Goal: Task Accomplishment & Management: Manage account settings

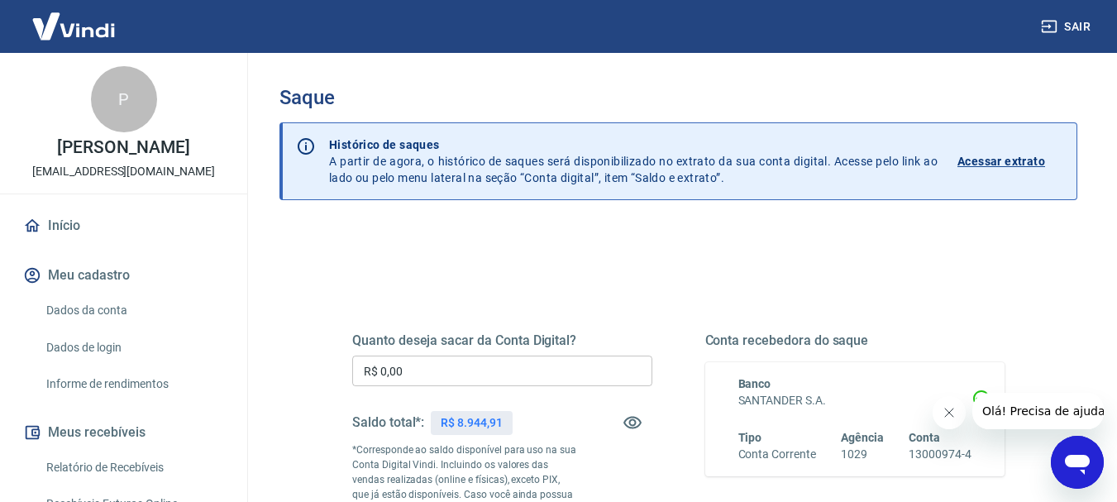
drag, startPoint x: 358, startPoint y: 352, endPoint x: 330, endPoint y: 351, distance: 28.2
click at [234, 346] on div "Sair P [PERSON_NAME] [EMAIL_ADDRESS][DOMAIN_NAME] Início Meu cadastro Dados da …" at bounding box center [558, 251] width 1117 height 502
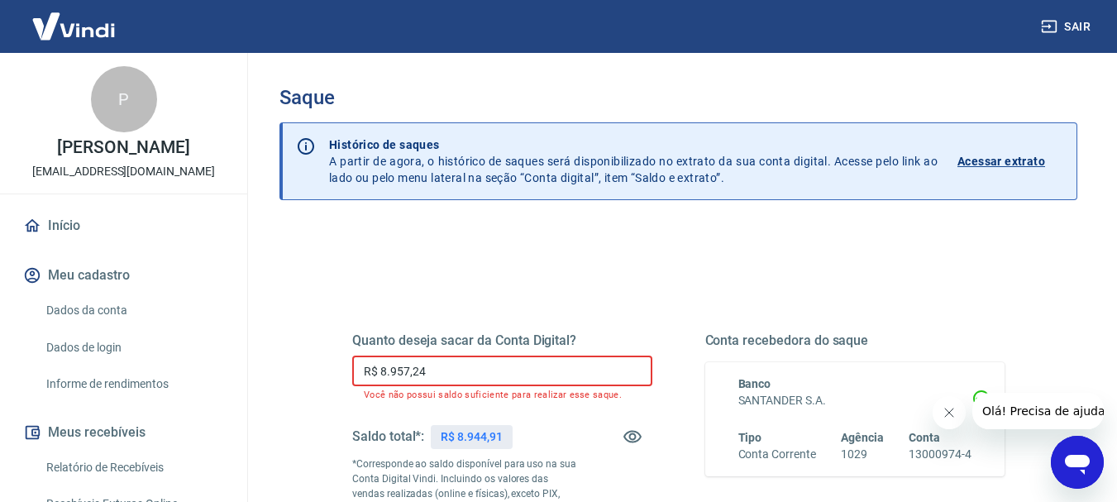
drag, startPoint x: 435, startPoint y: 373, endPoint x: 260, endPoint y: 336, distance: 179.0
click at [260, 338] on div "Saque Histórico de saques A partir de agora, o histórico de saques será disponi…" at bounding box center [679, 389] width 838 height 673
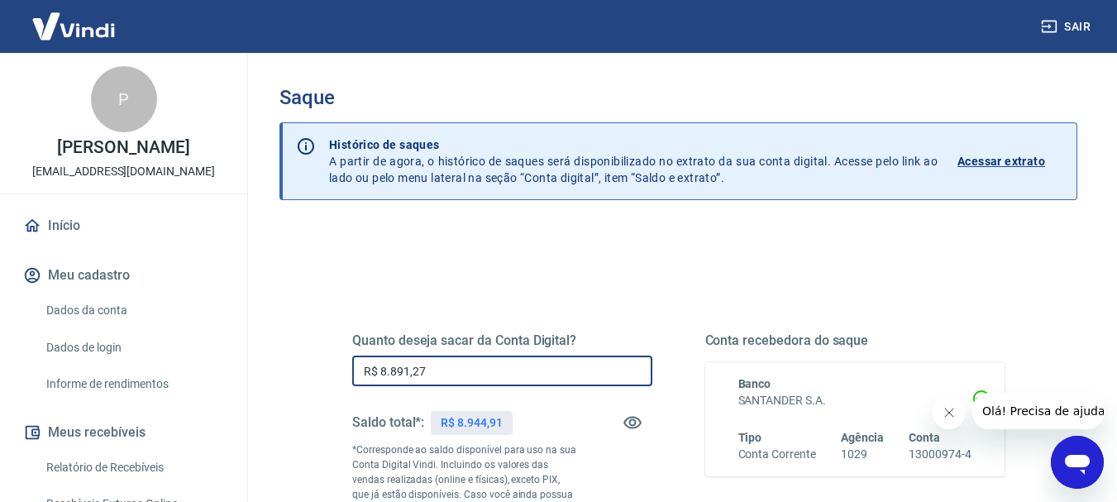
type input "R$ 8.891,27"
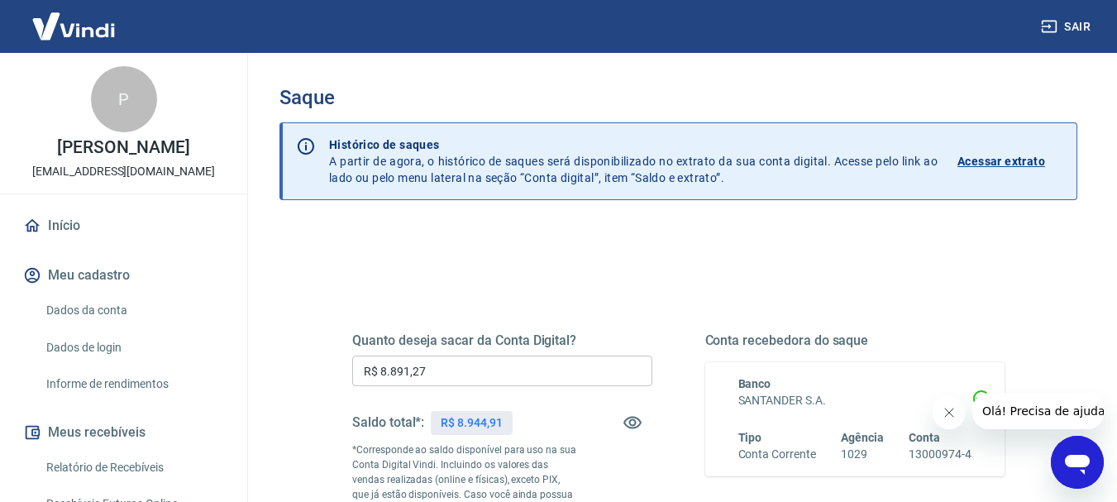
drag, startPoint x: 632, startPoint y: 489, endPoint x: 644, endPoint y: 489, distance: 11.6
click at [633, 489] on div "Quanto deseja sacar da Conta Digital? R$ 8.891,27 ​ Saldo total*: R$ 8.944,91 *…" at bounding box center [502, 450] width 300 height 236
click at [999, 161] on p "Acessar extrato" at bounding box center [1001, 161] width 88 height 17
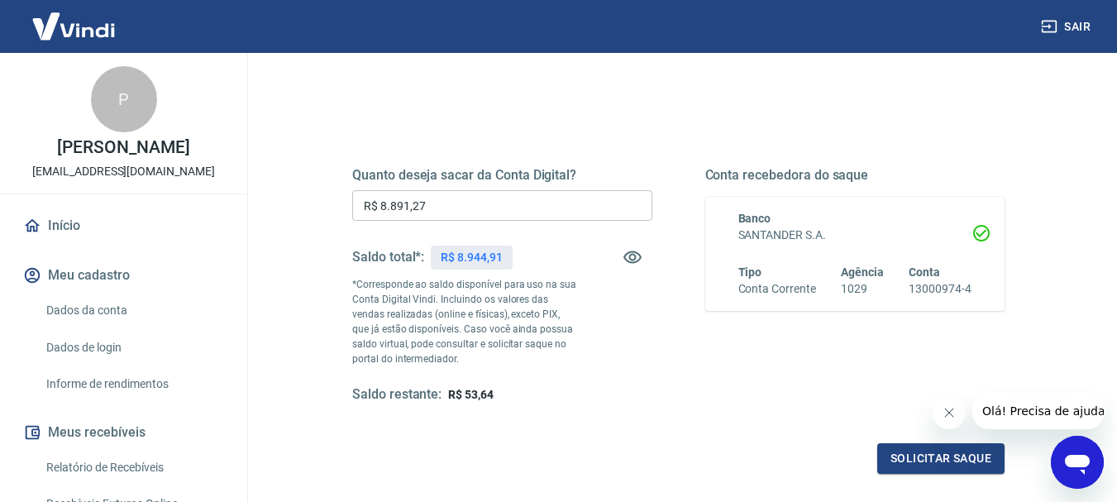
drag, startPoint x: 423, startPoint y: 194, endPoint x: 214, endPoint y: 192, distance: 209.2
click at [212, 193] on div "Sair P [PERSON_NAME] [EMAIL_ADDRESS][DOMAIN_NAME] Início Meu cadastro Dados da …" at bounding box center [558, 86] width 1117 height 502
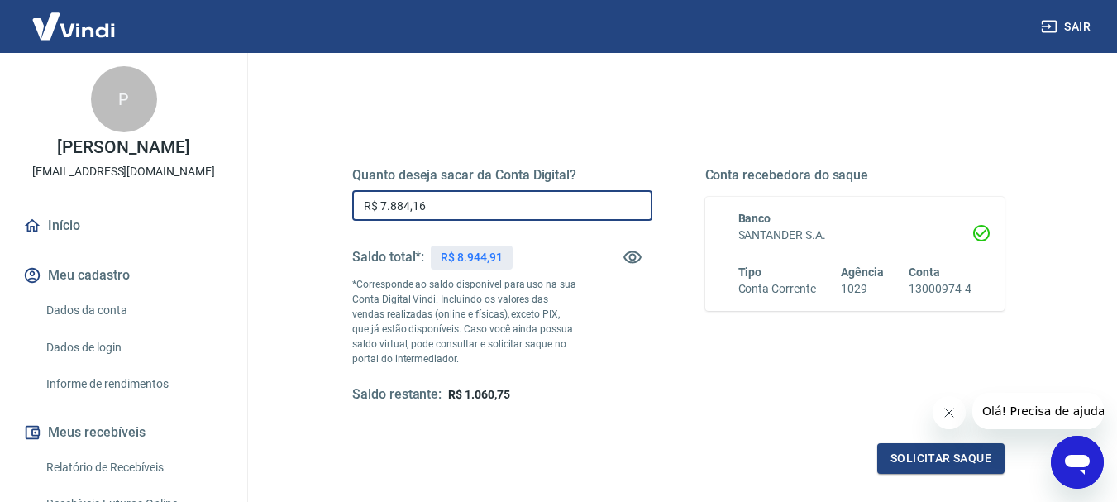
drag, startPoint x: 170, startPoint y: 198, endPoint x: 537, endPoint y: 227, distance: 368.2
click at [179, 203] on div "Sair P [PERSON_NAME] [EMAIL_ADDRESS][DOMAIN_NAME] Início Meu cadastro Dados da …" at bounding box center [558, 86] width 1117 height 502
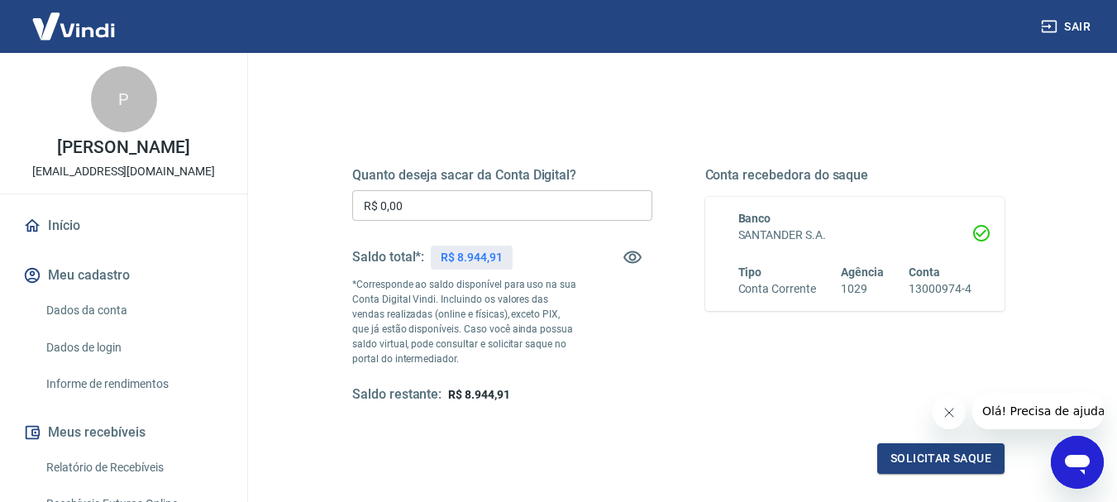
click at [136, 197] on div "Sair P [PERSON_NAME] [EMAIL_ADDRESS][DOMAIN_NAME] Início Meu cadastro Dados da …" at bounding box center [558, 86] width 1117 height 502
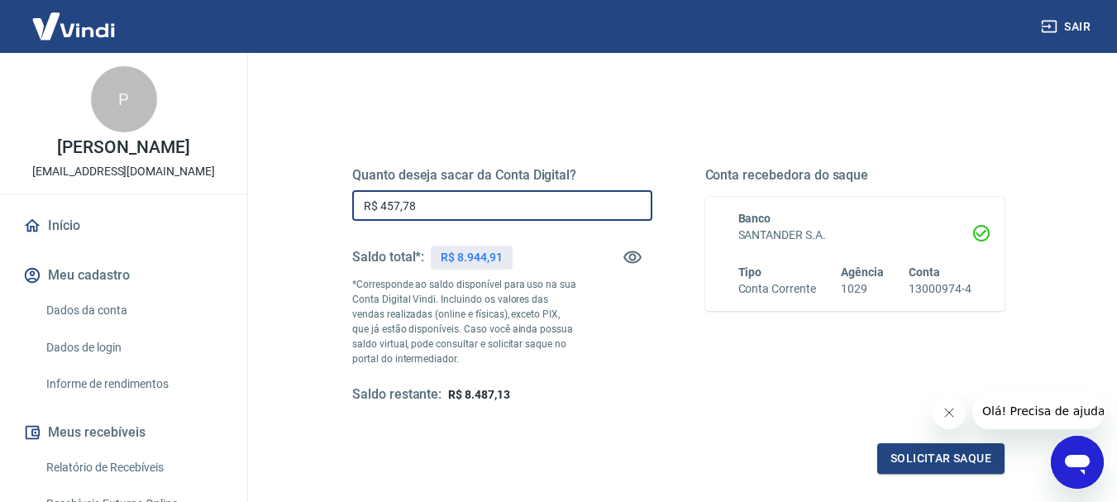
type input "R$ 457,78"
click at [929, 459] on button "Solicitar saque" at bounding box center [940, 458] width 127 height 31
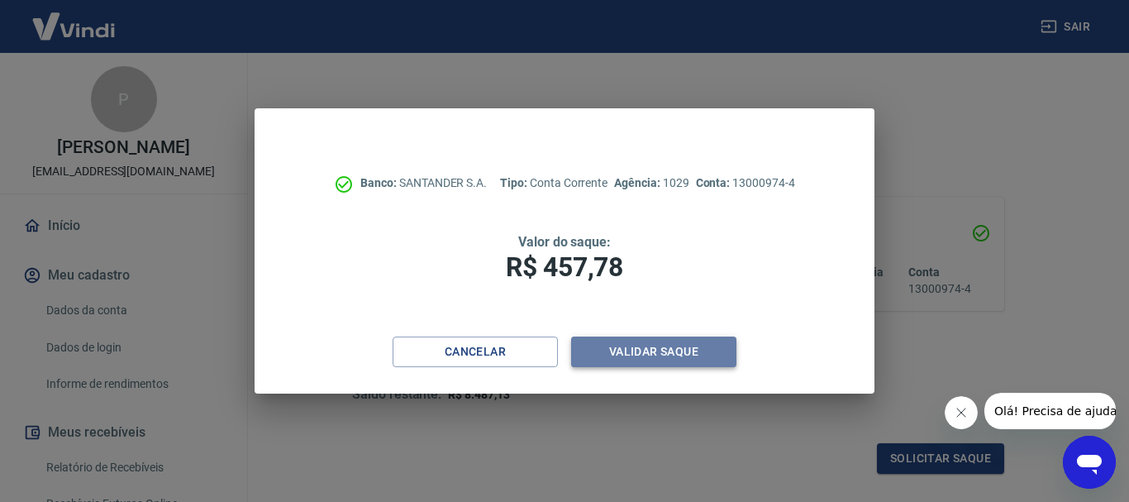
click at [652, 344] on button "Validar saque" at bounding box center [653, 351] width 165 height 31
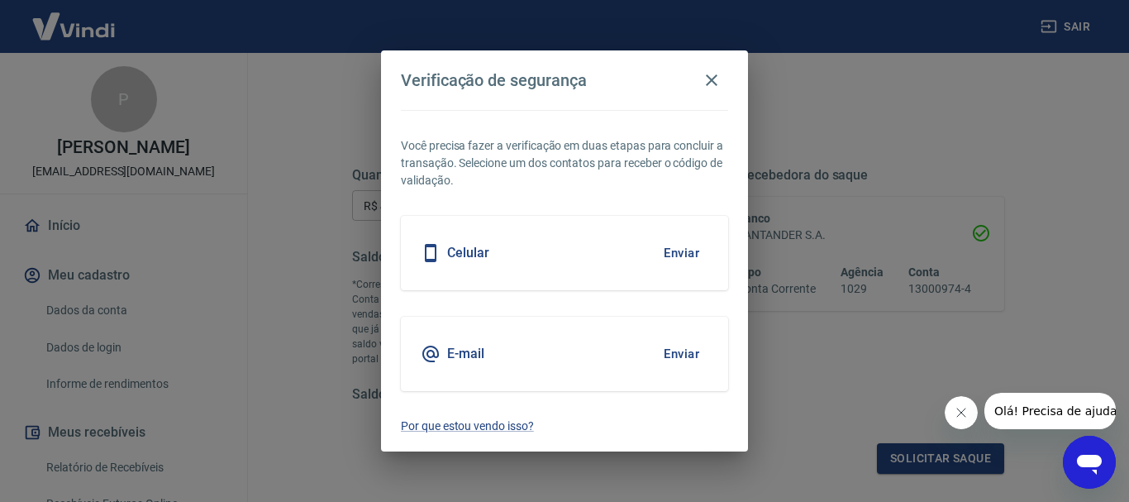
click at [685, 250] on button "Enviar" at bounding box center [682, 253] width 54 height 35
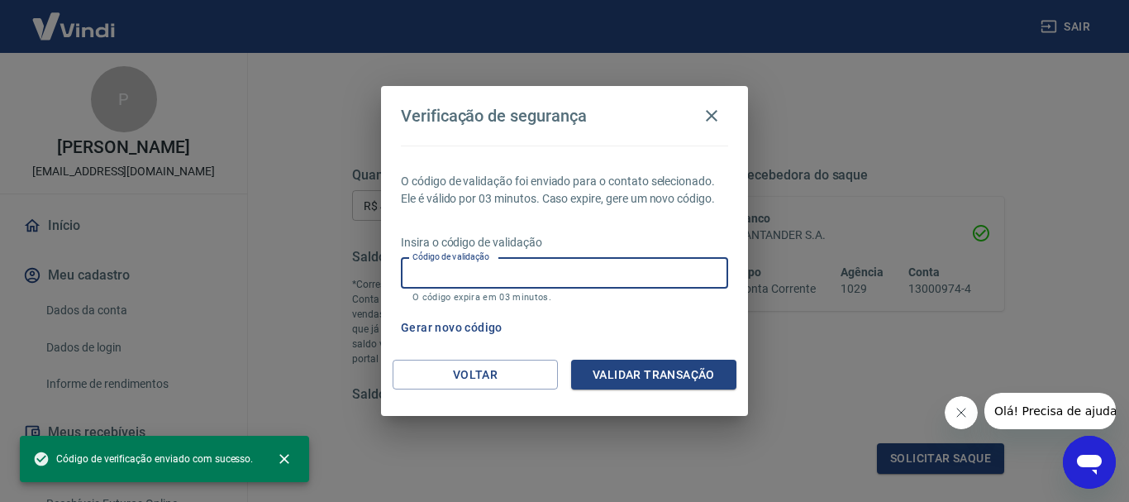
click at [480, 288] on input "Código de validação" at bounding box center [564, 273] width 327 height 31
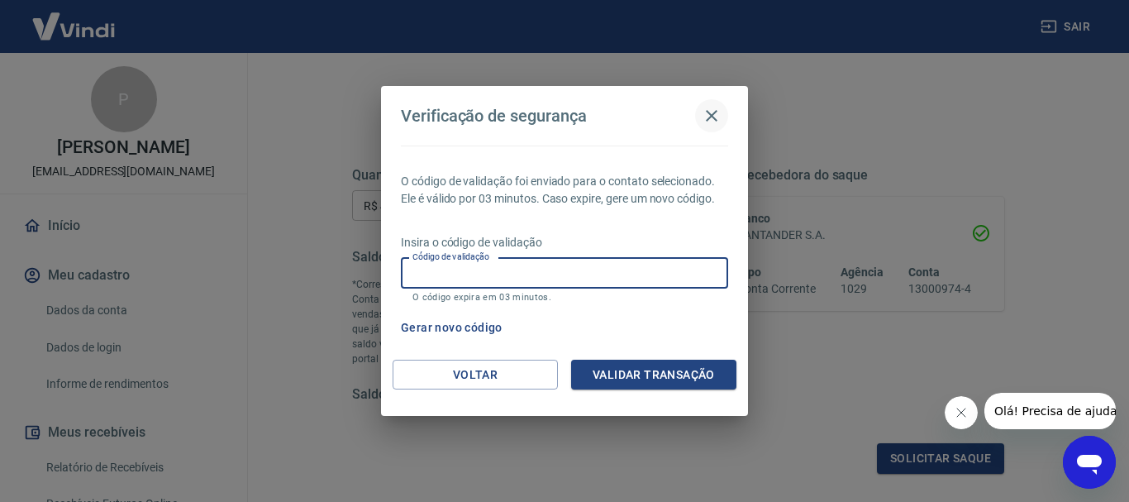
click at [714, 116] on icon "button" at bounding box center [712, 116] width 20 height 20
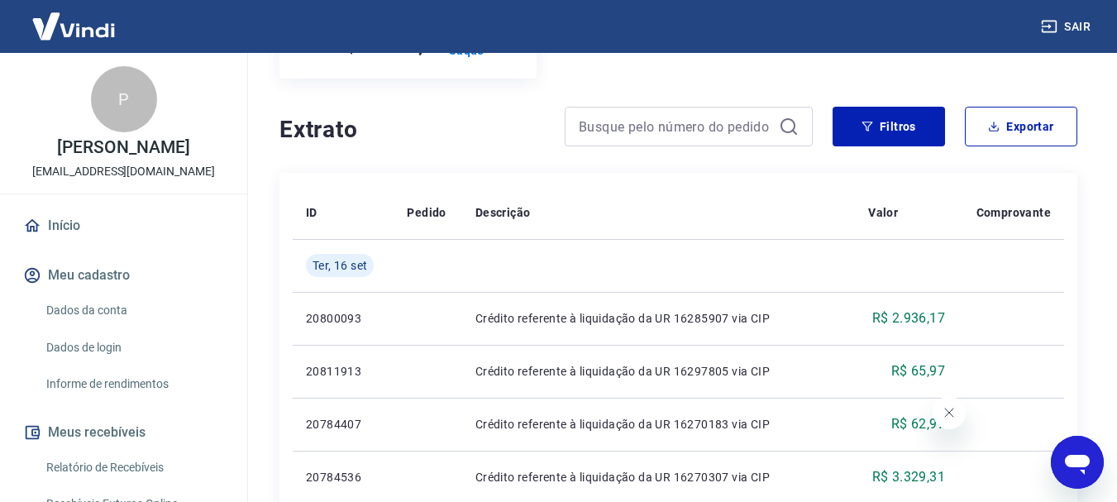
scroll to position [579, 0]
